Goal: Find specific page/section: Find specific page/section

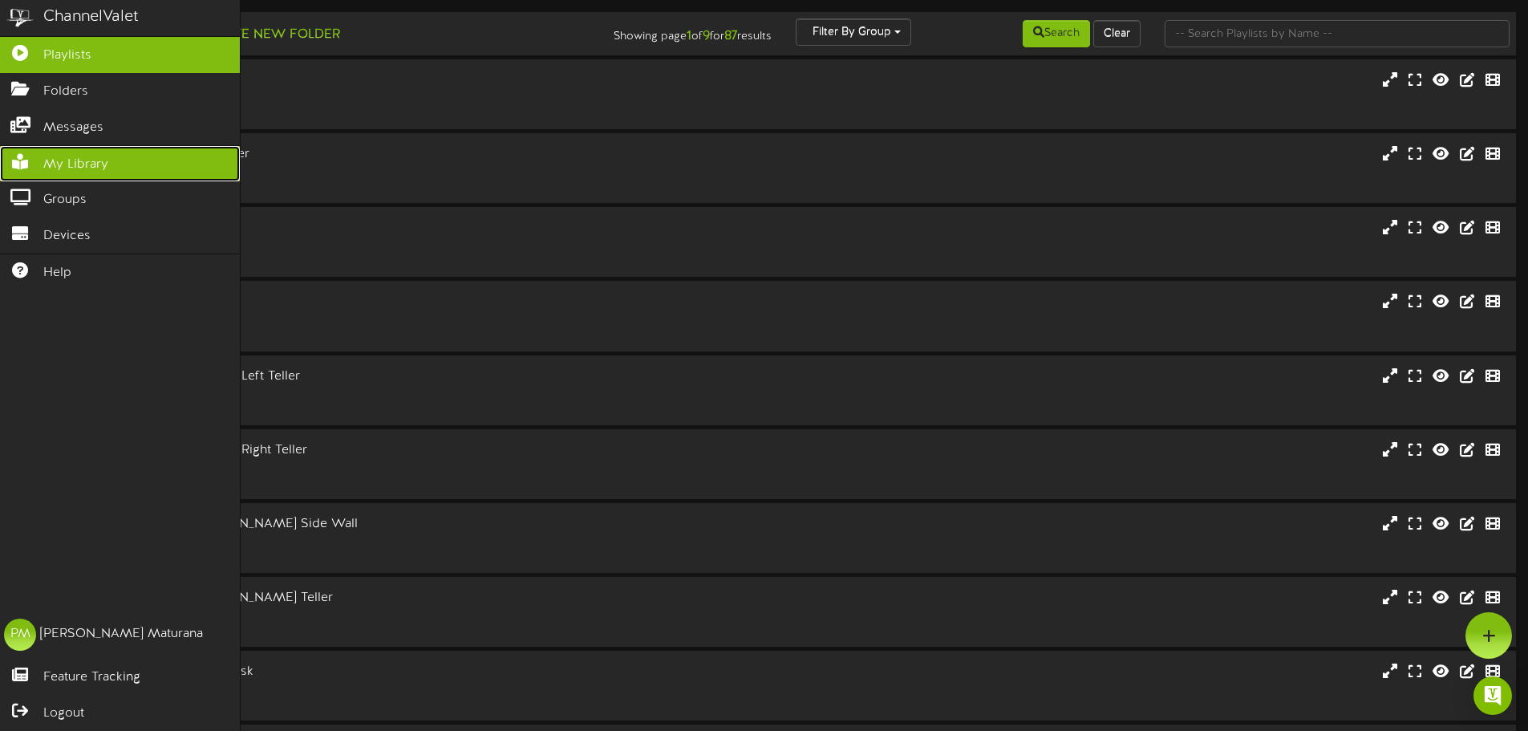
click at [75, 156] on span "My Library" at bounding box center [75, 165] width 65 height 18
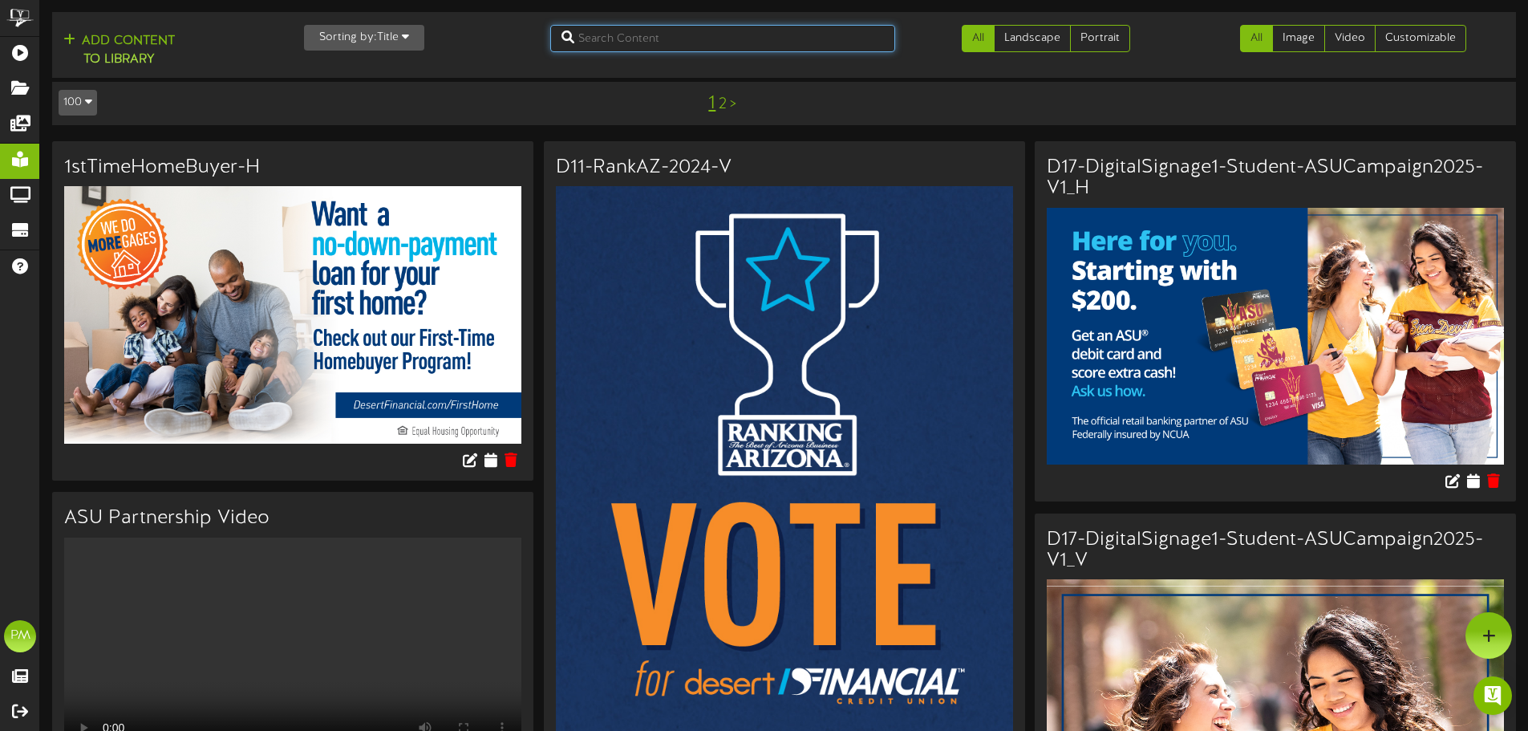
click at [751, 32] on input "text" at bounding box center [722, 38] width 345 height 27
type input "D5"
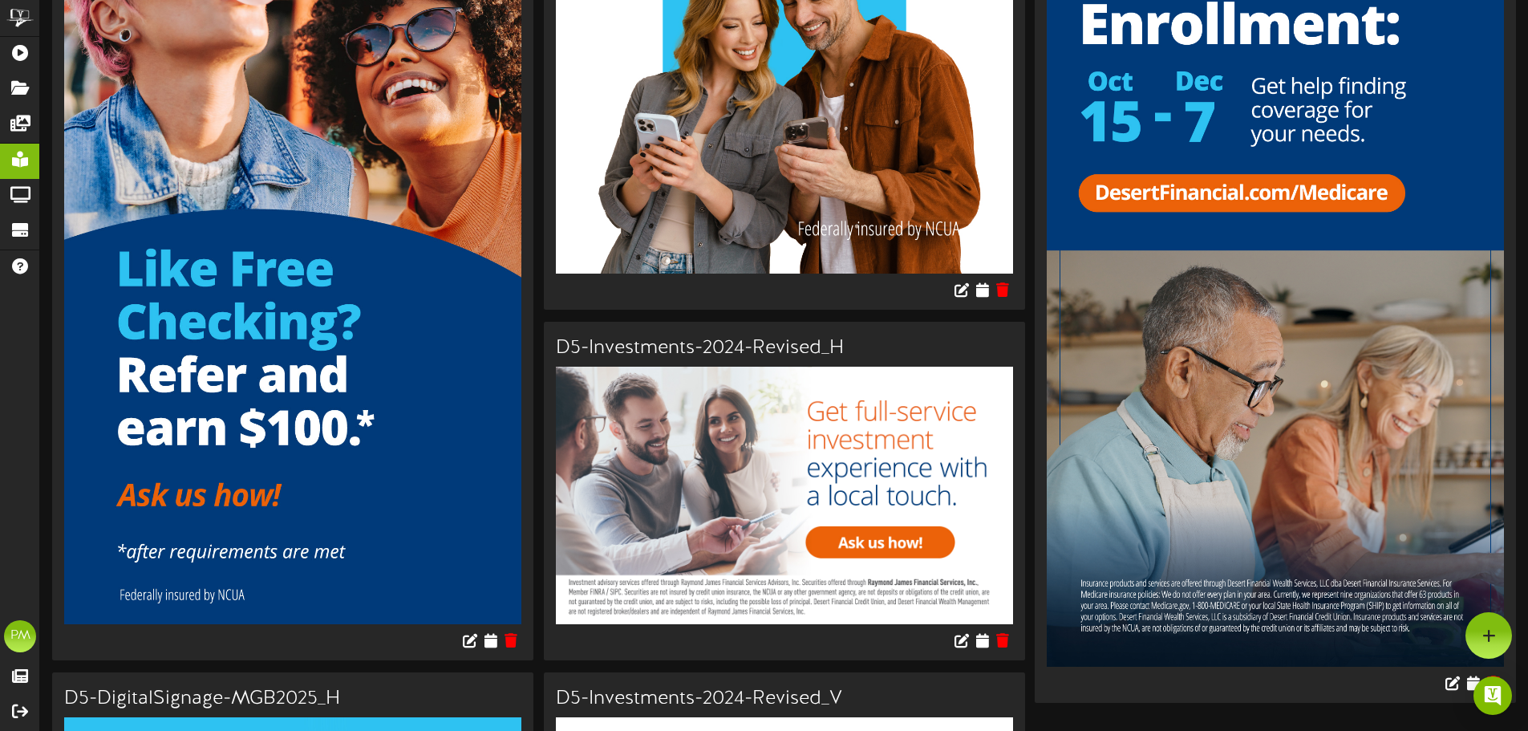
scroll to position [1801, 0]
